Goal: Task Accomplishment & Management: Use online tool/utility

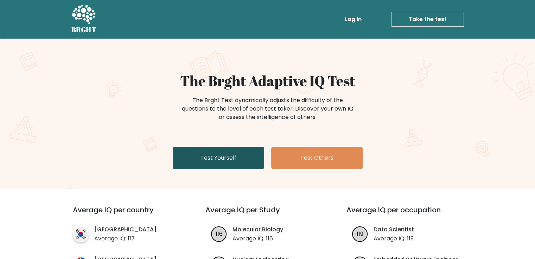
click at [240, 152] on link "Test Yourself" at bounding box center [218, 158] width 91 height 22
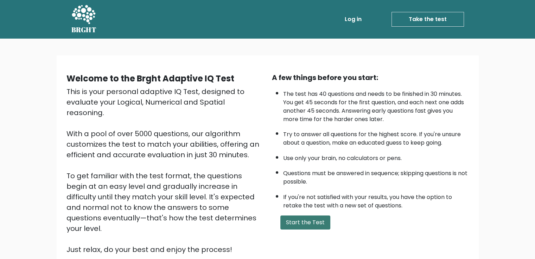
click at [301, 216] on button "Start the Test" at bounding box center [305, 223] width 50 height 14
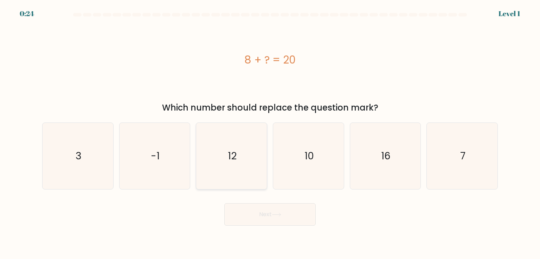
click at [245, 147] on icon "12" at bounding box center [231, 156] width 66 height 66
click at [270, 133] on input "c. 12" at bounding box center [270, 132] width 0 height 4
radio input "true"
click at [257, 204] on button "Next" at bounding box center [269, 215] width 91 height 22
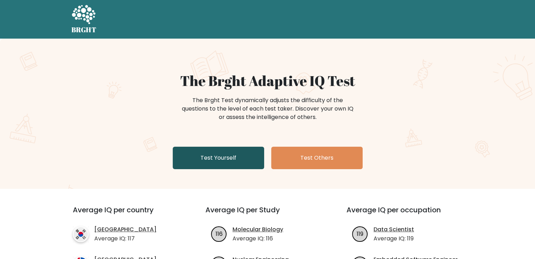
click at [248, 157] on link "Test Yourself" at bounding box center [218, 158] width 91 height 22
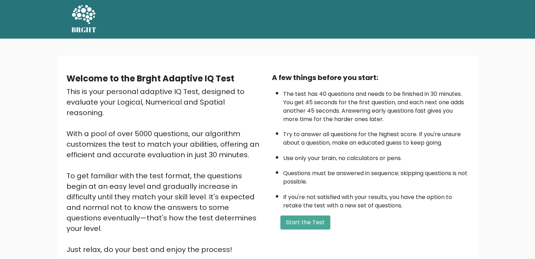
scroll to position [63, 0]
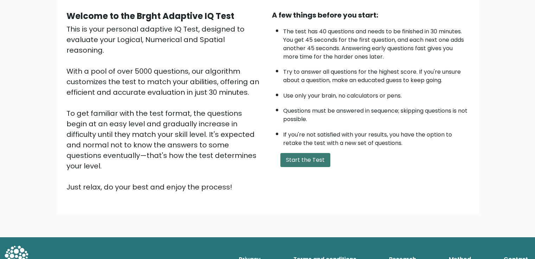
click at [309, 155] on button "Start the Test" at bounding box center [305, 160] width 50 height 14
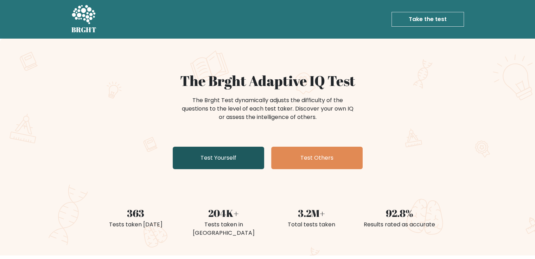
click at [244, 157] on link "Test Yourself" at bounding box center [218, 158] width 91 height 22
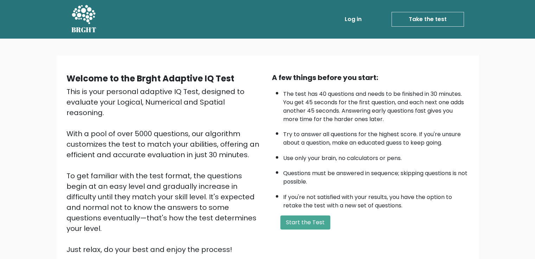
click at [351, 16] on link "Log in" at bounding box center [353, 19] width 22 height 14
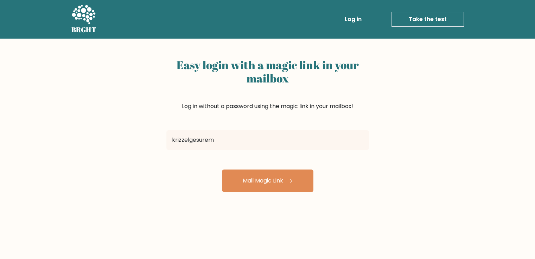
type input "krizzelgesurem0423@gmail.com"
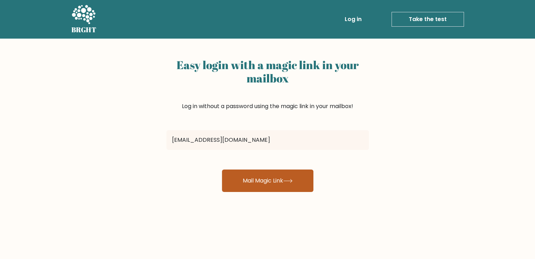
click at [278, 179] on button "Mail Magic Link" at bounding box center [267, 181] width 91 height 22
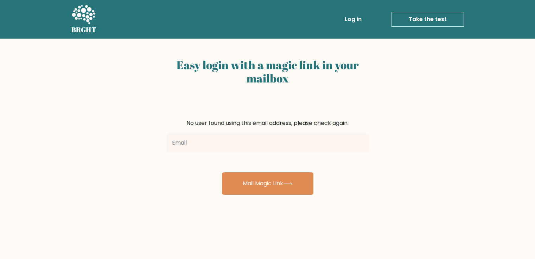
click at [266, 141] on input "email" at bounding box center [267, 143] width 202 height 20
type input "[EMAIL_ADDRESS][DOMAIN_NAME]"
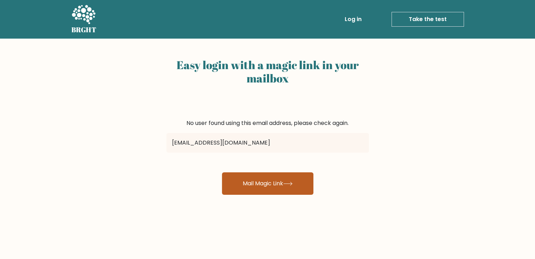
click at [294, 178] on button "Mail Magic Link" at bounding box center [267, 184] width 91 height 22
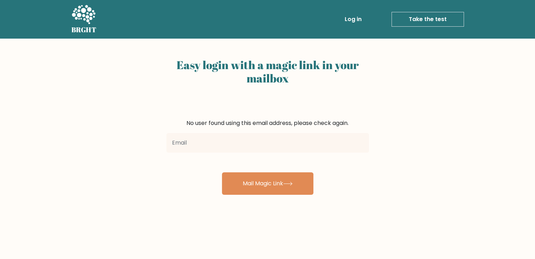
click at [395, 17] on link "Take the test" at bounding box center [427, 19] width 72 height 15
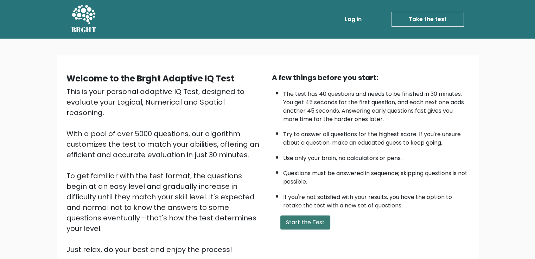
click at [312, 220] on button "Start the Test" at bounding box center [305, 223] width 50 height 14
